Goal: Task Accomplishment & Management: Use online tool/utility

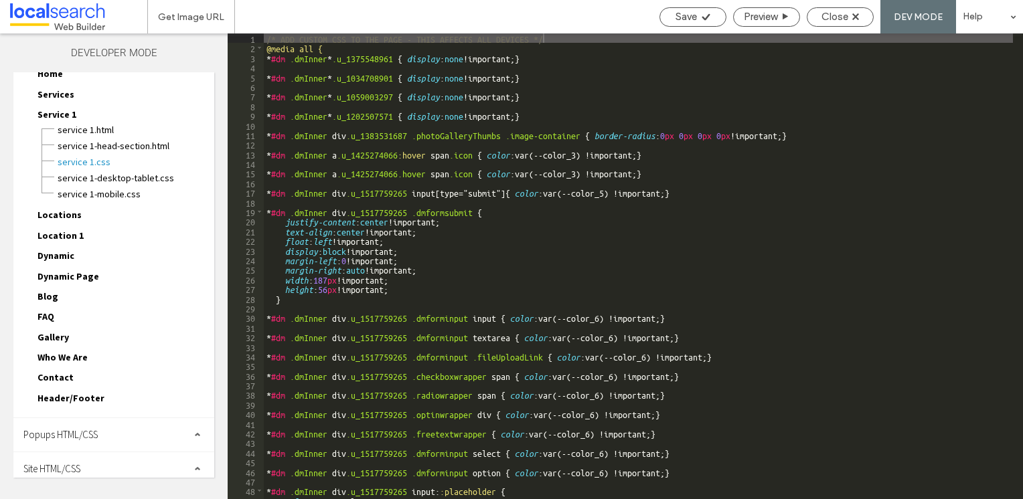
click at [102, 463] on div "Site HTML/CSS" at bounding box center [113, 468] width 201 height 33
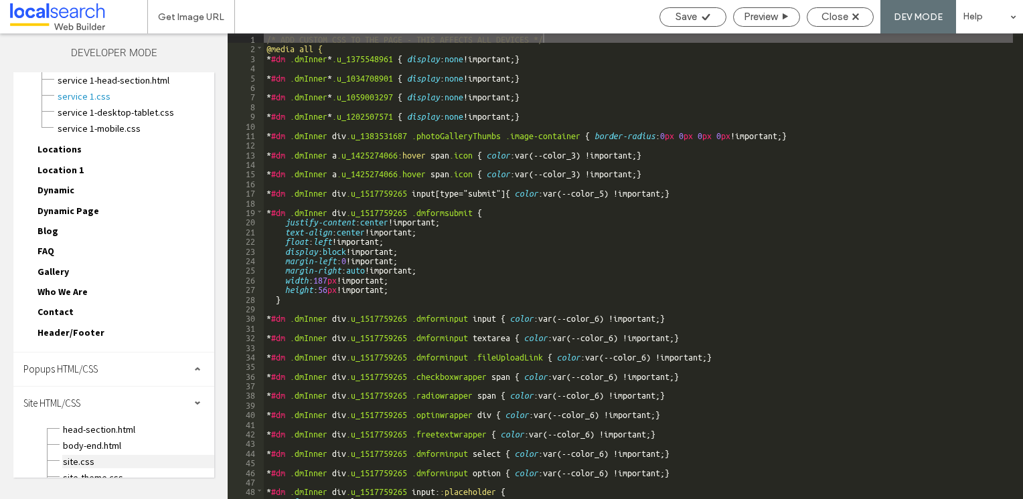
scroll to position [158, 0]
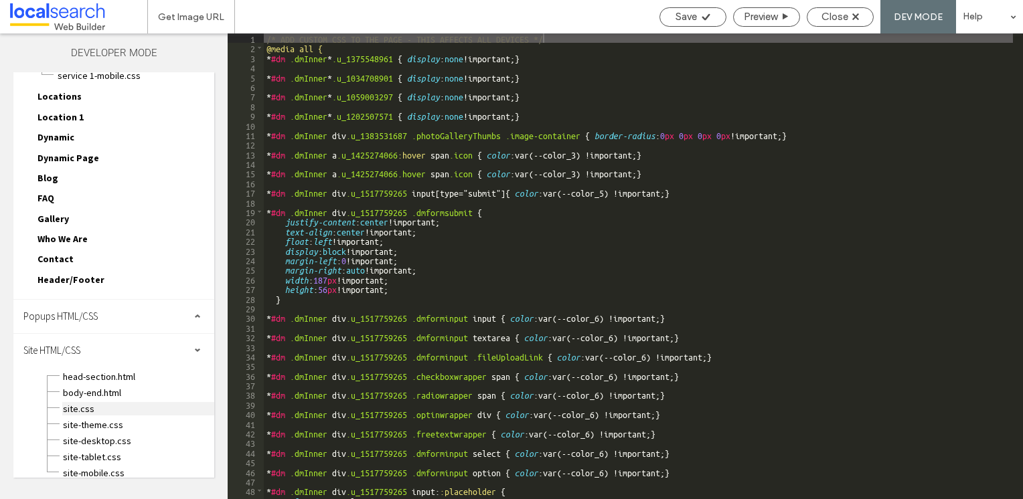
click at [80, 402] on span "site.css" at bounding box center [138, 408] width 152 height 13
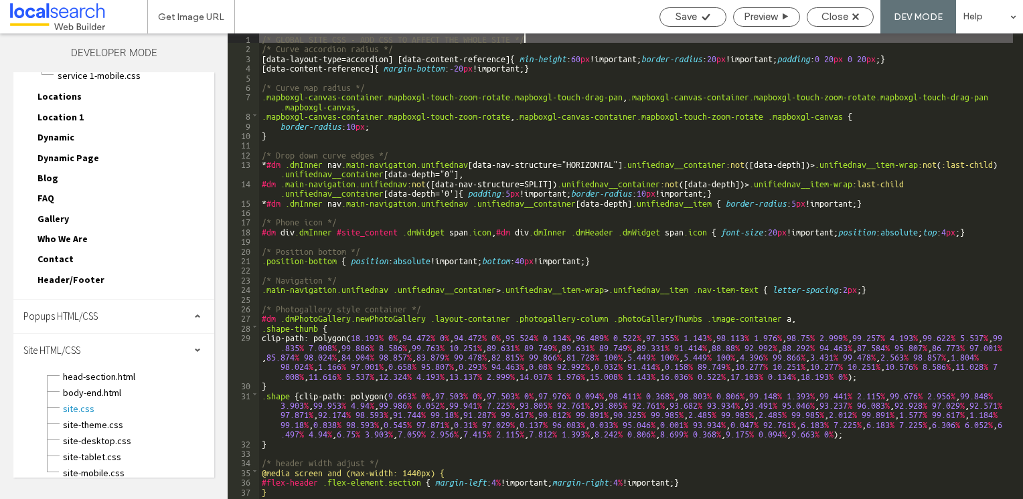
scroll to position [0, 0]
click at [80, 274] on span "Header/Footer" at bounding box center [70, 280] width 67 height 12
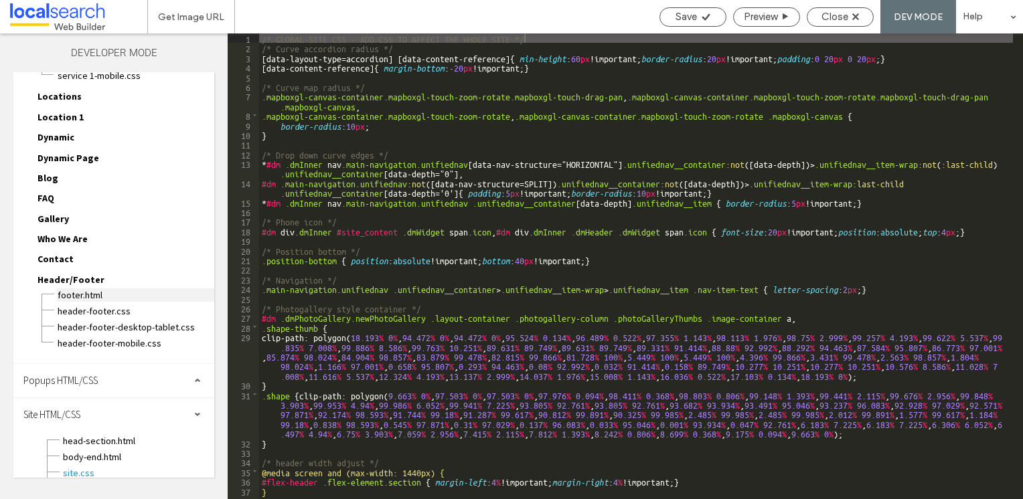
click at [80, 288] on span "footer.html" at bounding box center [135, 294] width 157 height 13
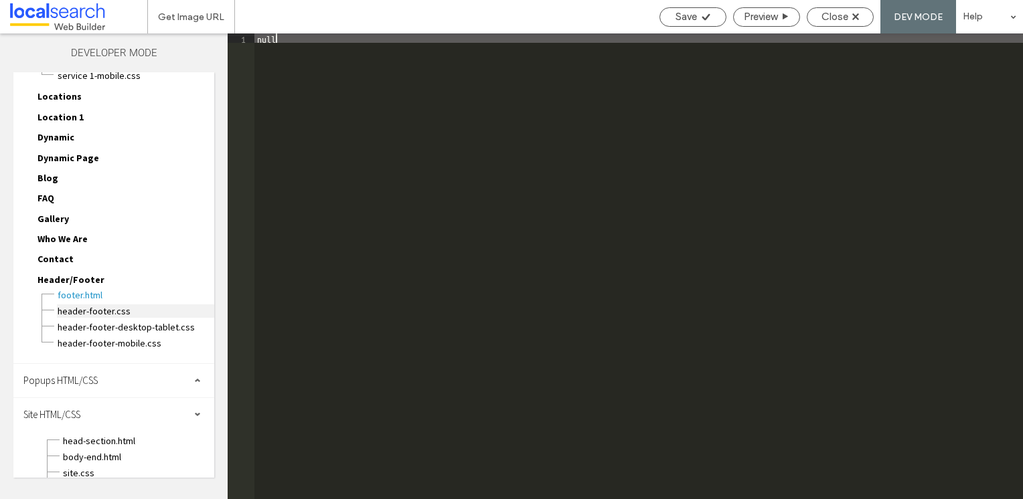
click at [112, 305] on span "header-footer.css" at bounding box center [135, 311] width 157 height 13
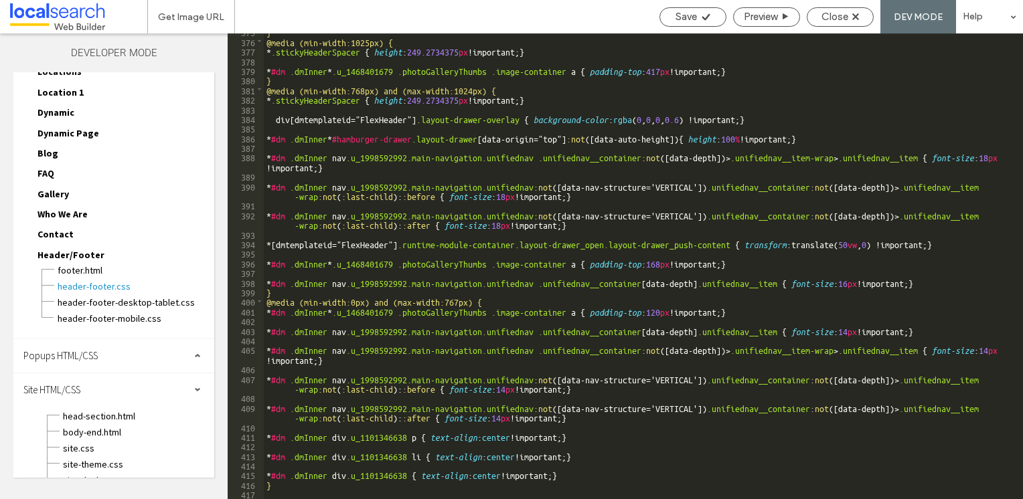
scroll to position [201, 0]
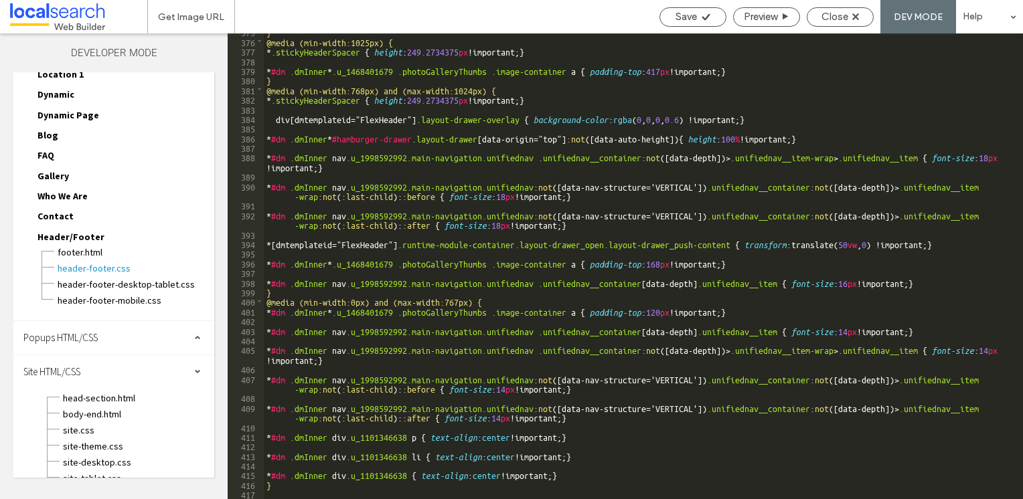
click at [648, 216] on div "} @media (min-width:1025px) { * .stickyHeaderSpacer { height : 249.2734375 px !…" at bounding box center [638, 269] width 749 height 485
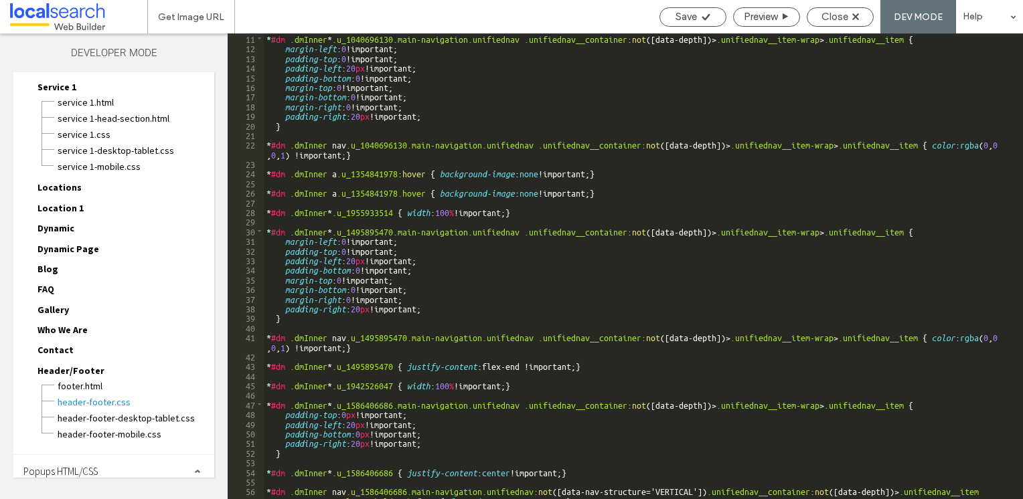
scroll to position [0, 0]
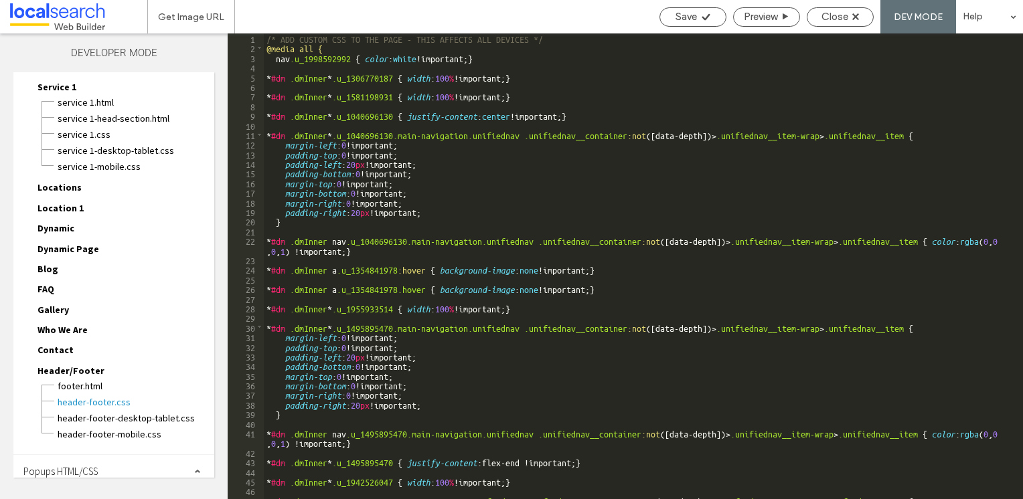
click at [658, 155] on div "/* ADD CUSTOM CSS TO THE PAGE - THIS AFFECTS ALL DEVICES */ @media all { nav .u…" at bounding box center [638, 275] width 749 height 485
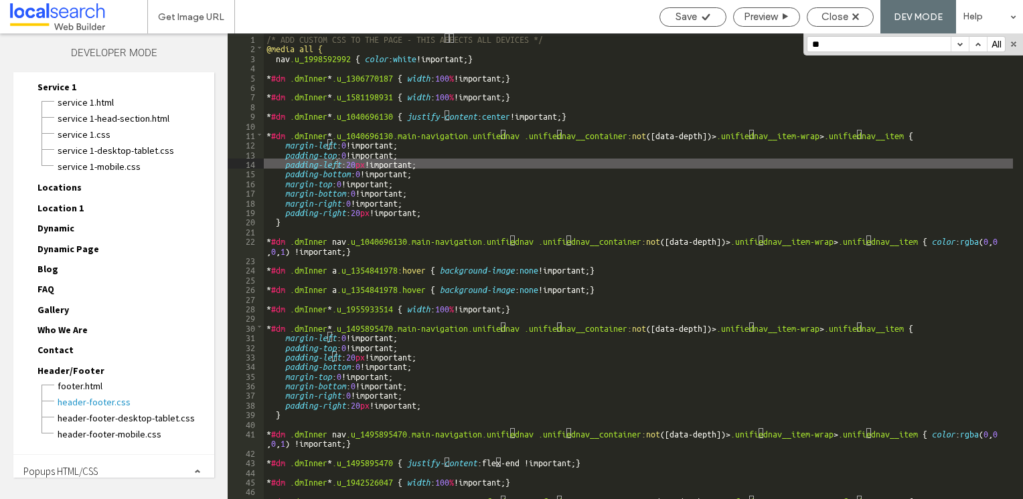
scroll to position [335, 0]
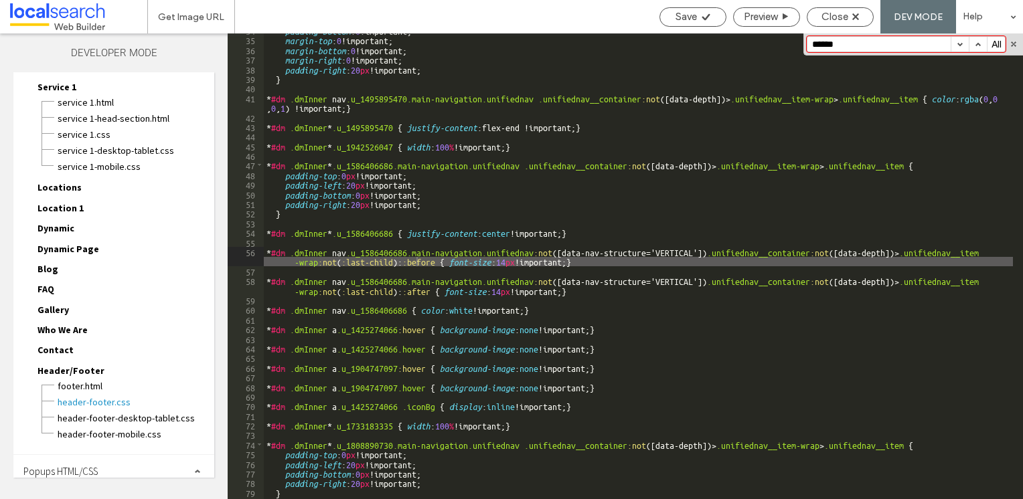
type input "******"
click at [964, 44] on button "button" at bounding box center [959, 44] width 18 height 15
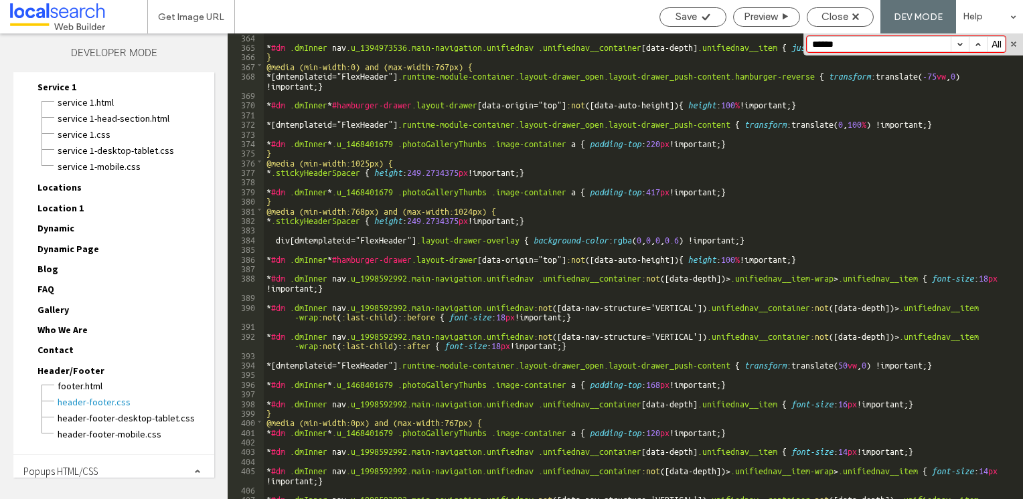
scroll to position [3671, 0]
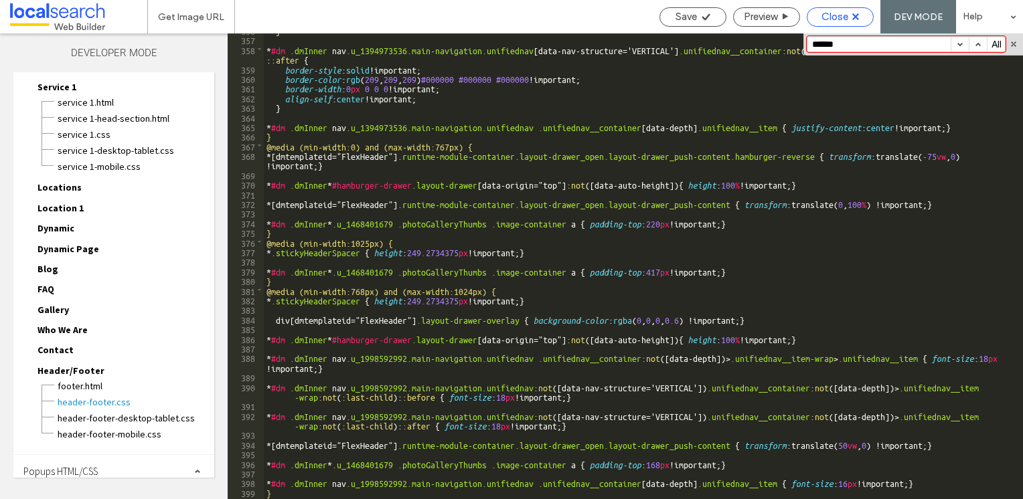
click at [843, 18] on span "Close" at bounding box center [834, 17] width 27 height 12
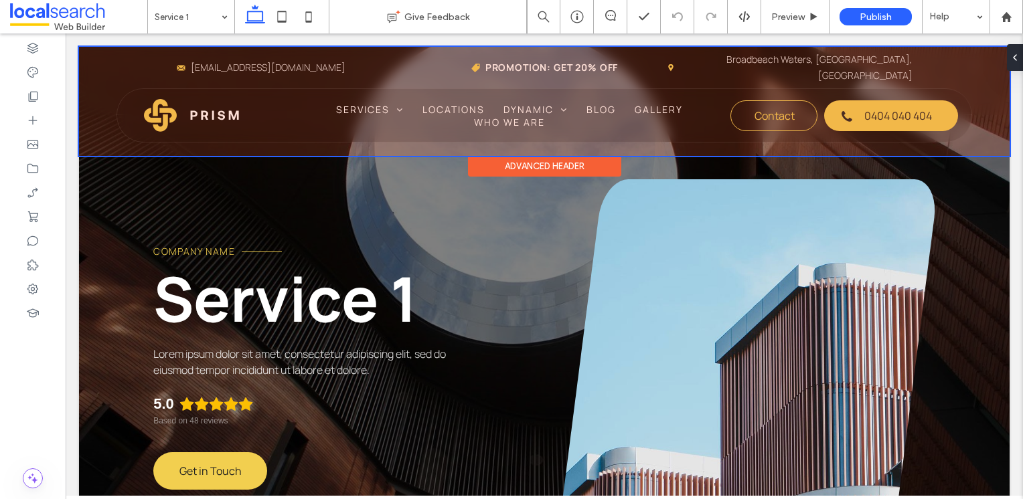
scroll to position [0, 0]
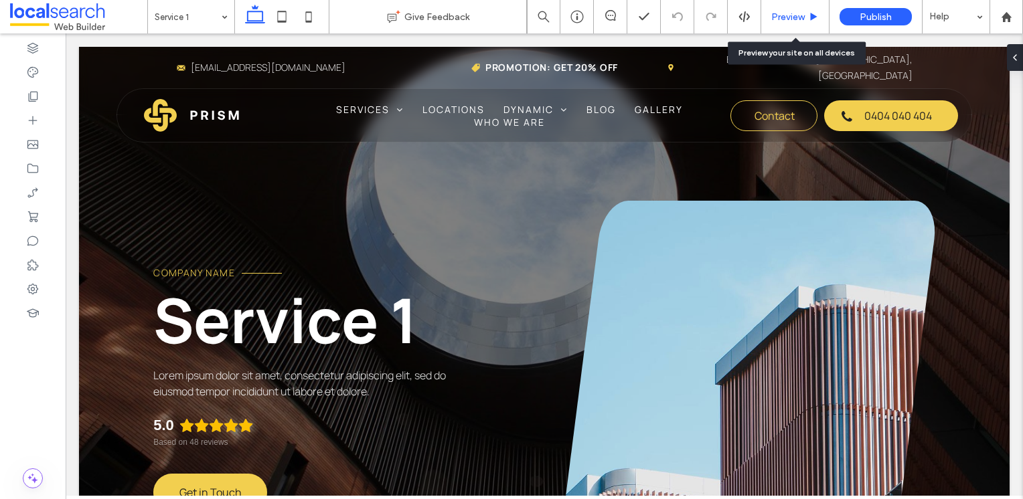
click at [779, 15] on span "Preview" at bounding box center [787, 16] width 33 height 11
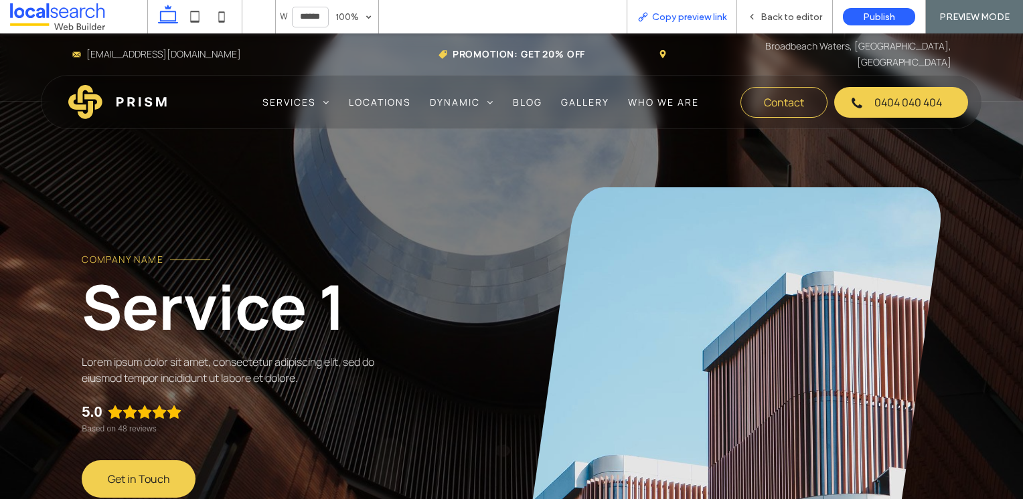
click at [664, 18] on span "Copy preview link" at bounding box center [689, 16] width 74 height 11
click at [922, 258] on link at bounding box center [735, 374] width 412 height 375
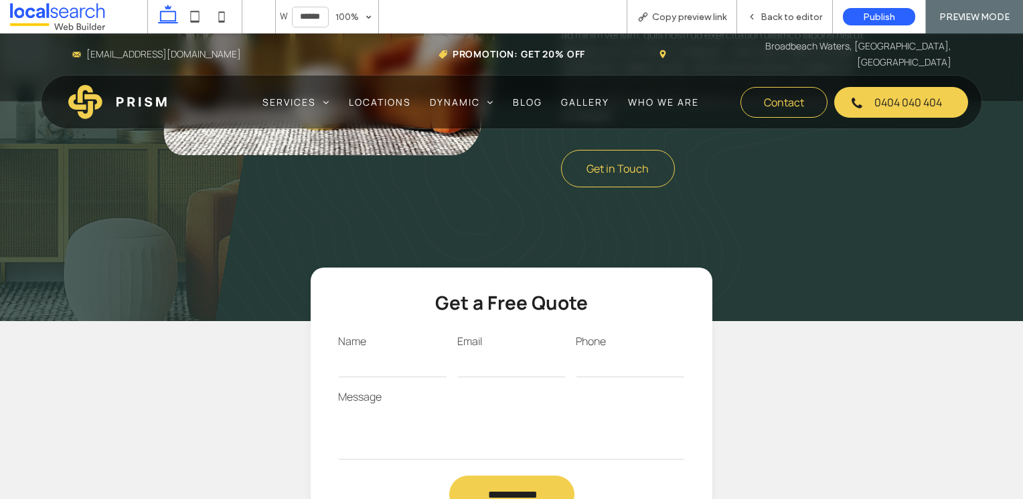
scroll to position [937, 0]
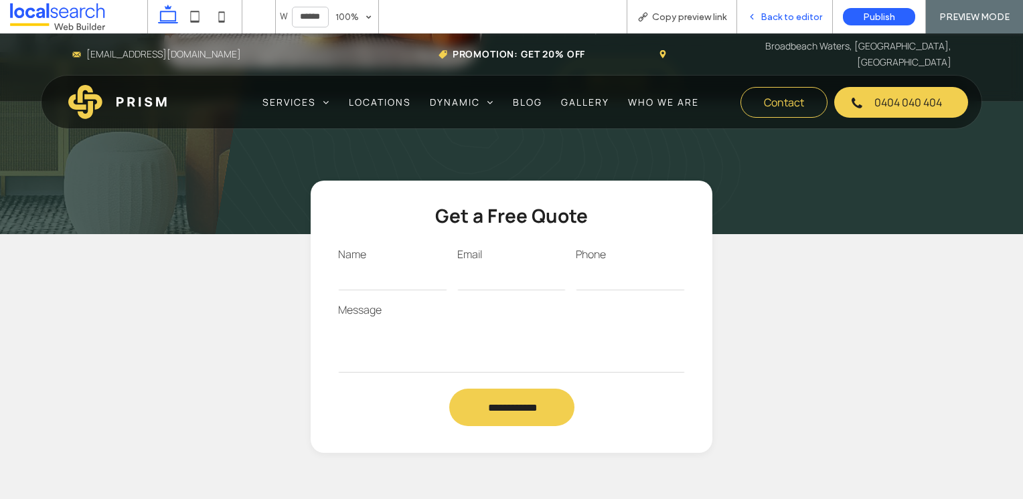
click at [770, 25] on div "Back to editor" at bounding box center [785, 16] width 96 height 33
click at [779, 18] on span "Back to editor" at bounding box center [791, 16] width 62 height 11
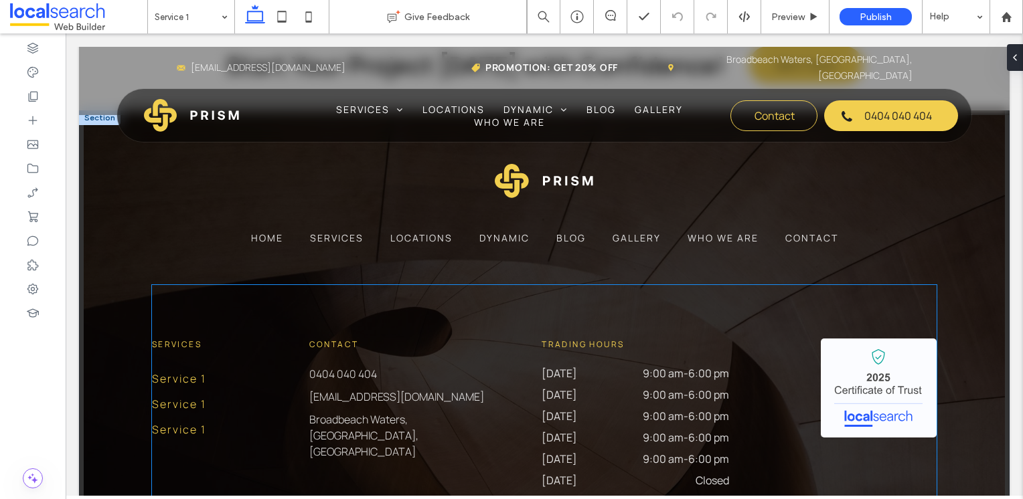
scroll to position [2343, 0]
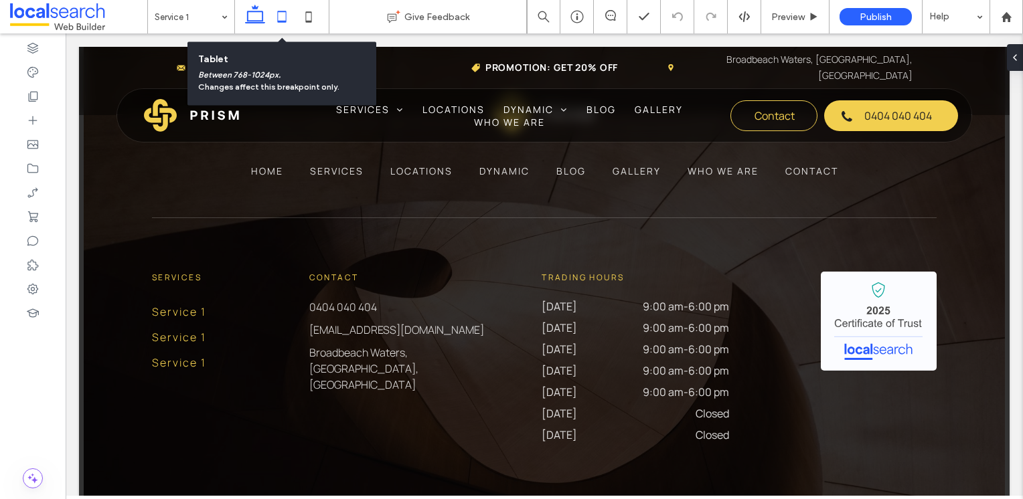
click at [282, 23] on icon at bounding box center [281, 16] width 27 height 27
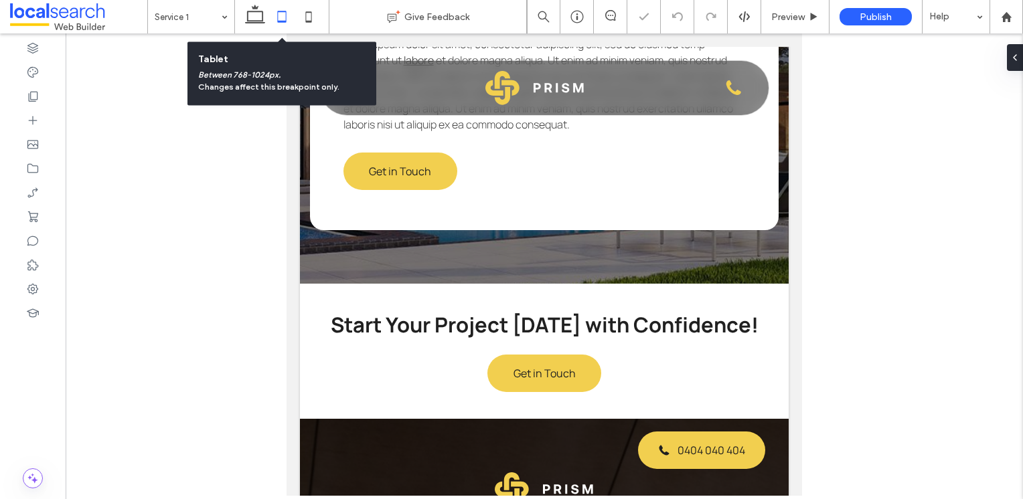
scroll to position [2631, 0]
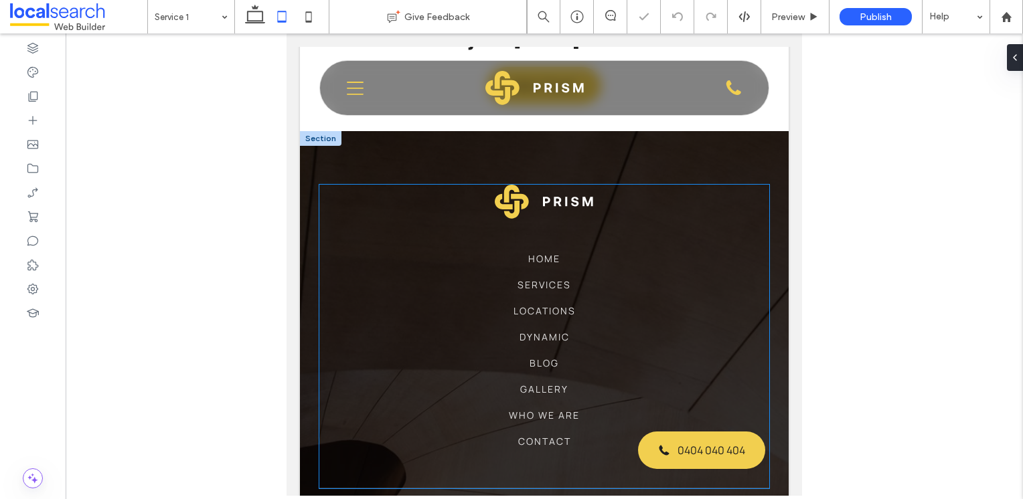
click at [614, 290] on div "Home Services Locations Dynamic Blog Gallery Who We Are Contact" at bounding box center [544, 337] width 450 height 304
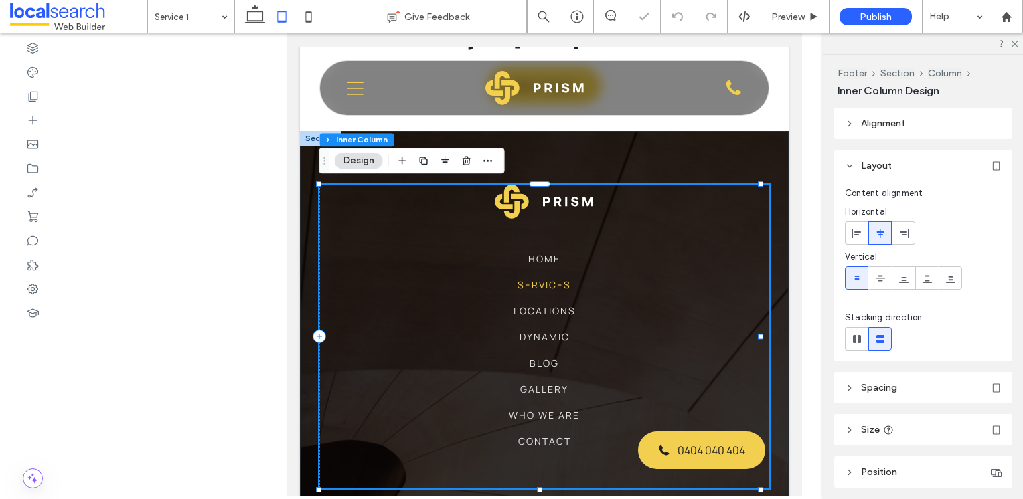
click at [578, 292] on link "Services" at bounding box center [544, 291] width 80 height 26
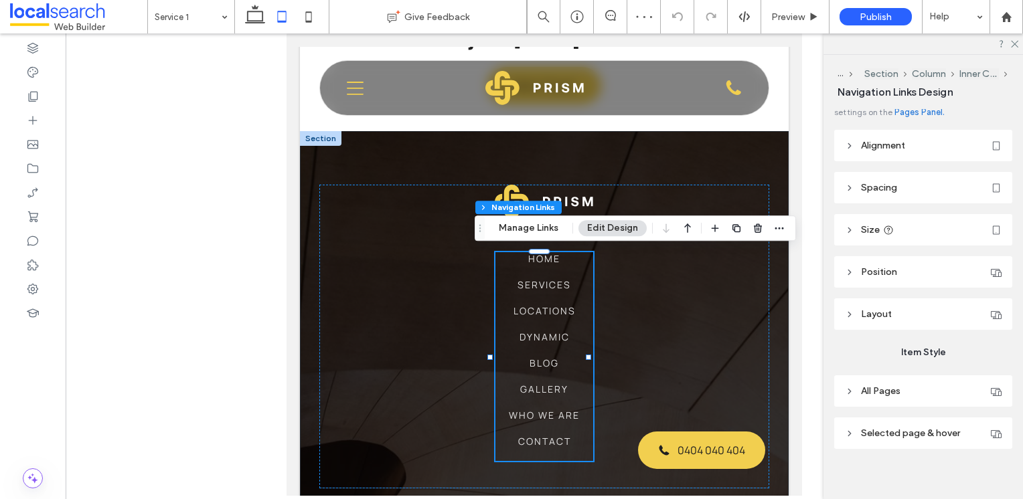
scroll to position [23, 0]
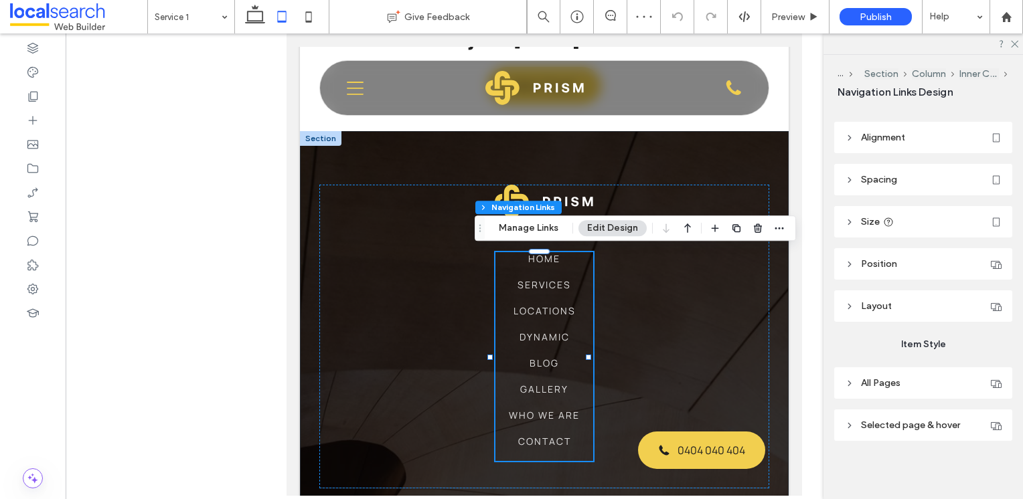
click at [844, 299] on header "Layout" at bounding box center [923, 305] width 178 height 31
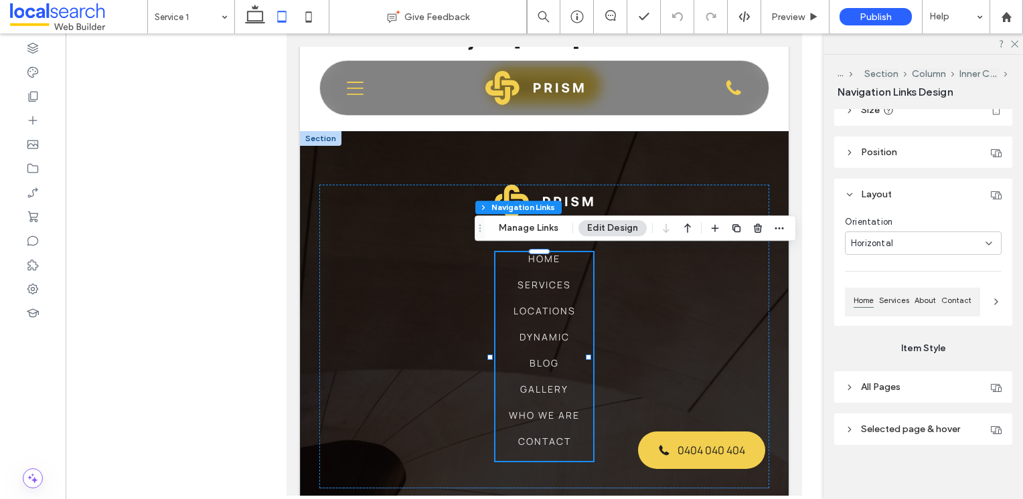
scroll to position [139, 0]
click at [861, 384] on span "All Pages" at bounding box center [880, 383] width 39 height 11
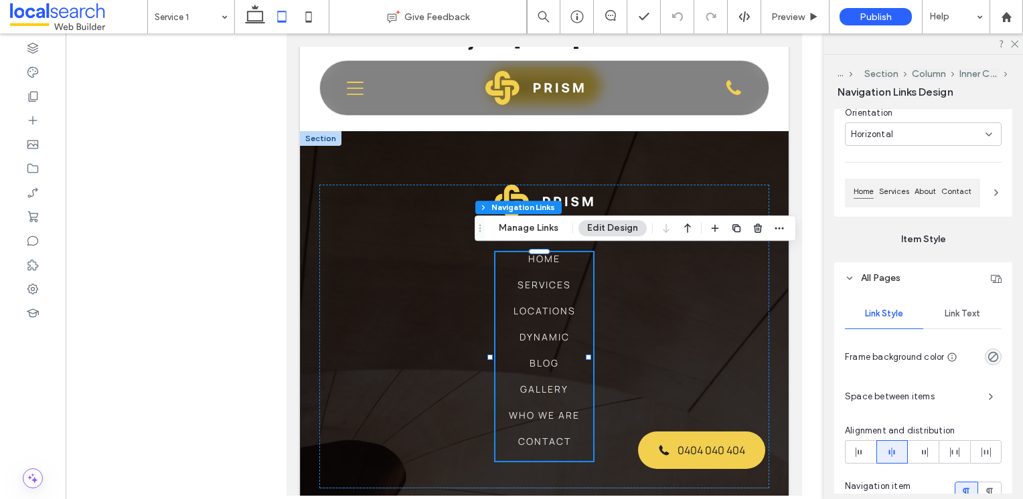
scroll to position [407, 0]
